Goal: Navigation & Orientation: Find specific page/section

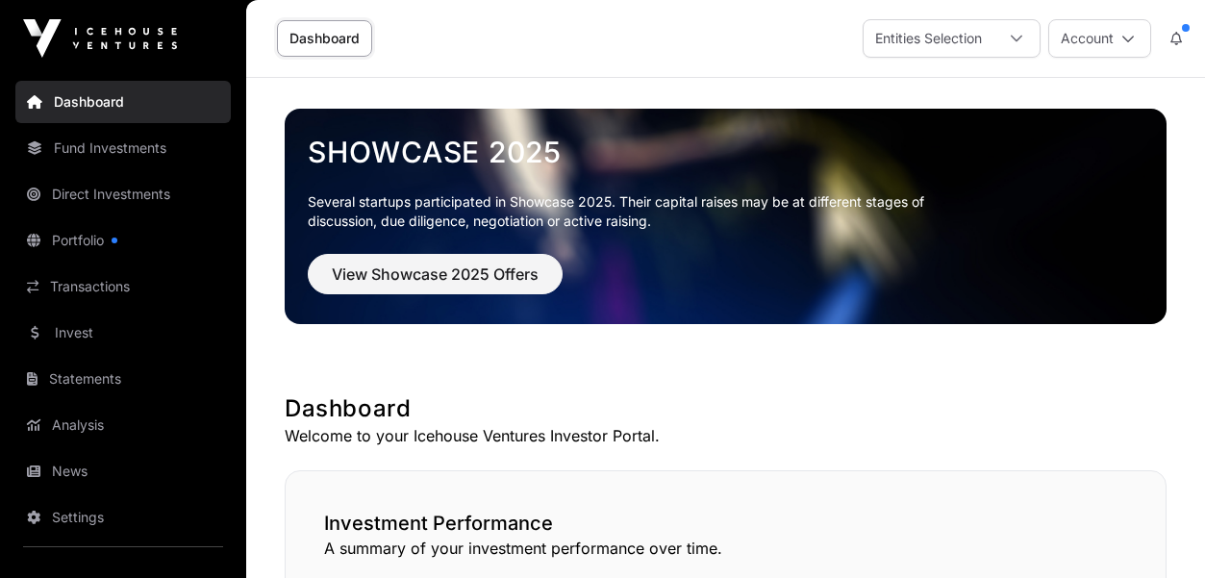
scroll to position [1362, 0]
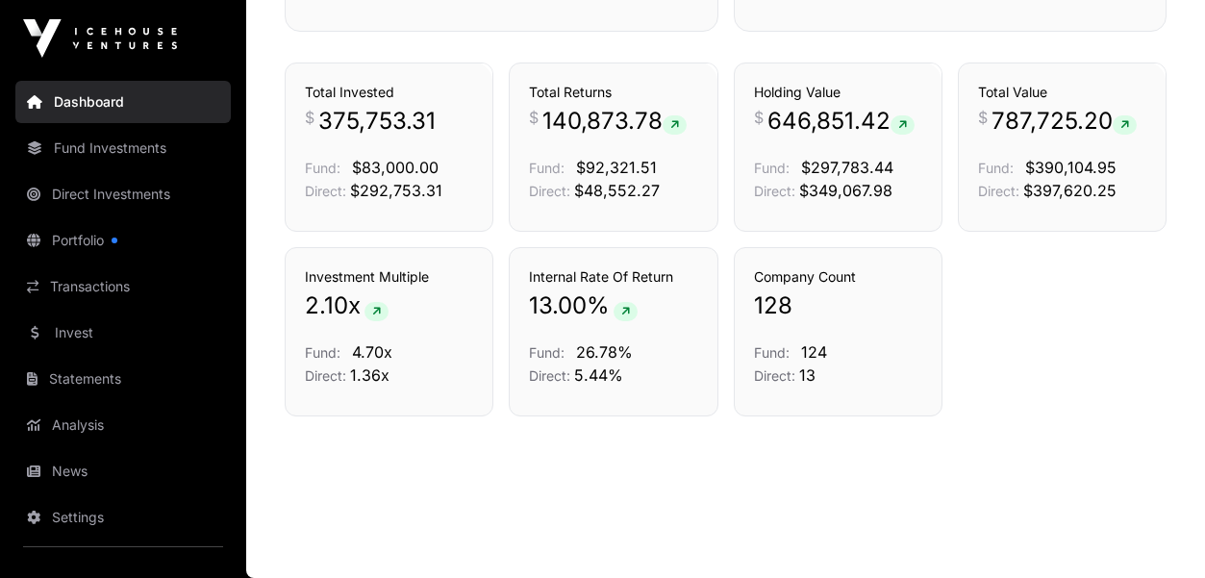
click at [140, 142] on link "Fund Investments" at bounding box center [122, 148] width 215 height 42
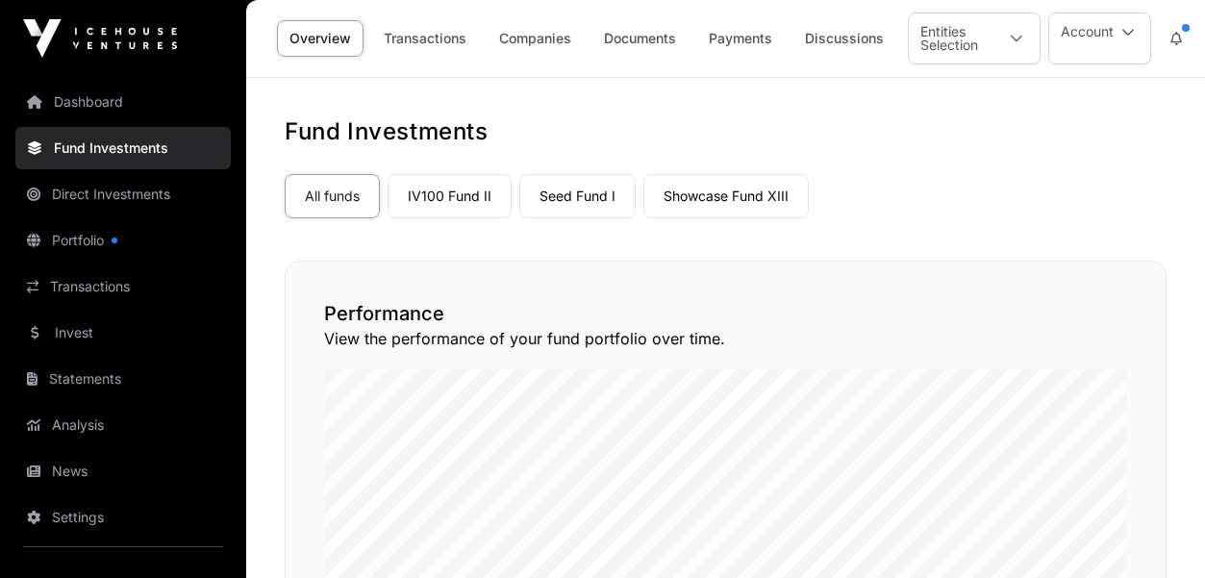
click at [701, 197] on link "Showcase Fund XIII" at bounding box center [725, 196] width 165 height 44
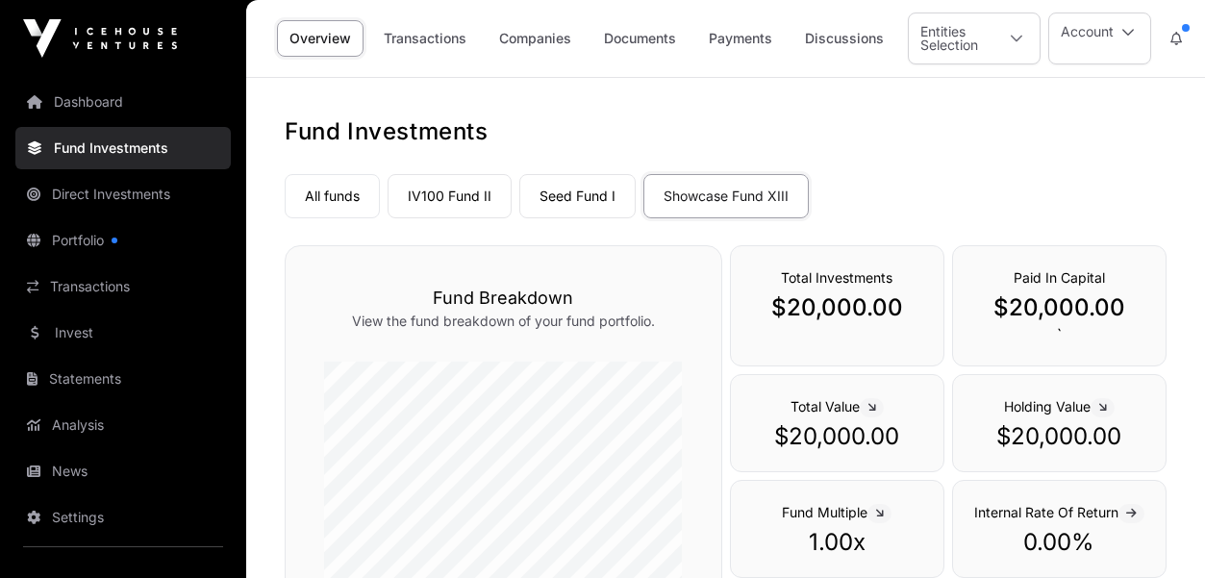
click at [118, 293] on link "Transactions" at bounding box center [122, 286] width 215 height 42
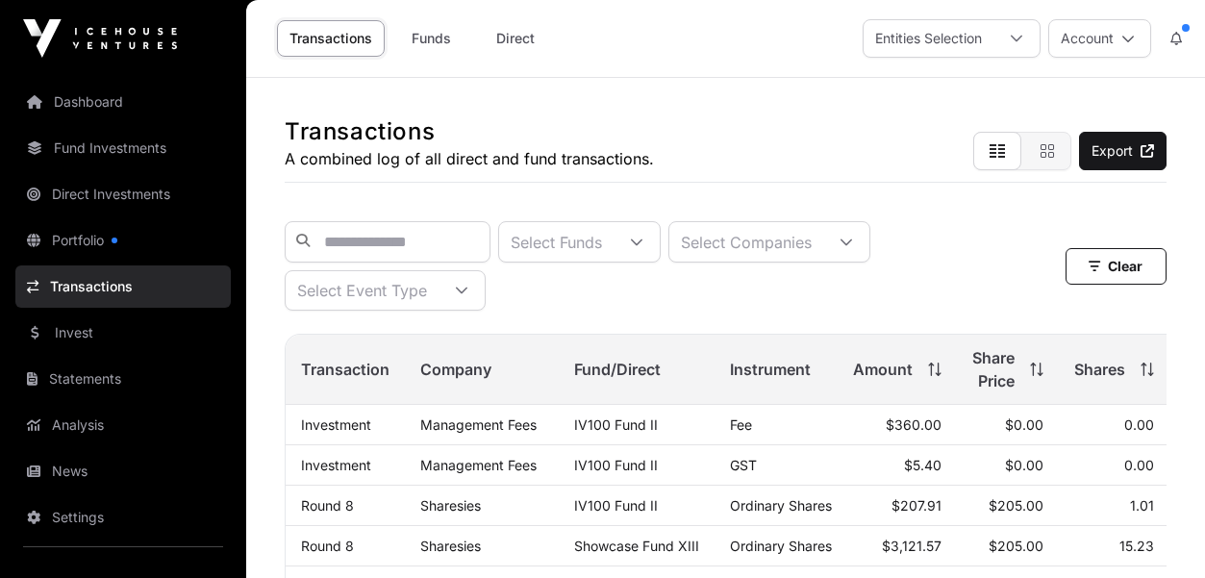
click at [99, 109] on link "Dashboard" at bounding box center [122, 102] width 215 height 42
